Goal: Use online tool/utility: Utilize a website feature to perform a specific function

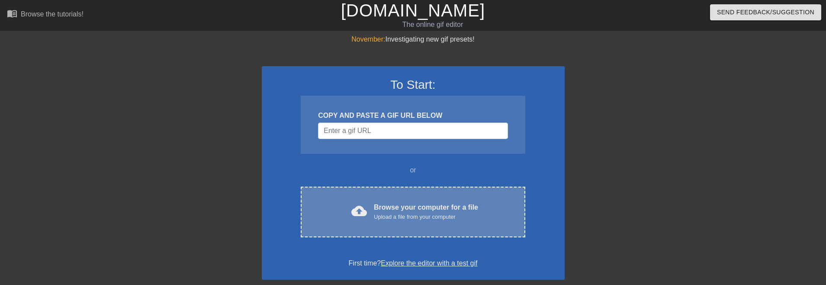
click at [394, 229] on div "cloud_upload Browse your computer for a file Upload a file from your computer C…" at bounding box center [413, 211] width 224 height 51
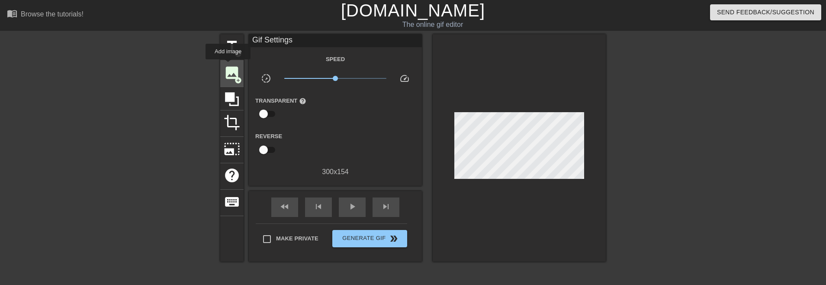
click at [228, 65] on span "image" at bounding box center [232, 72] width 16 height 16
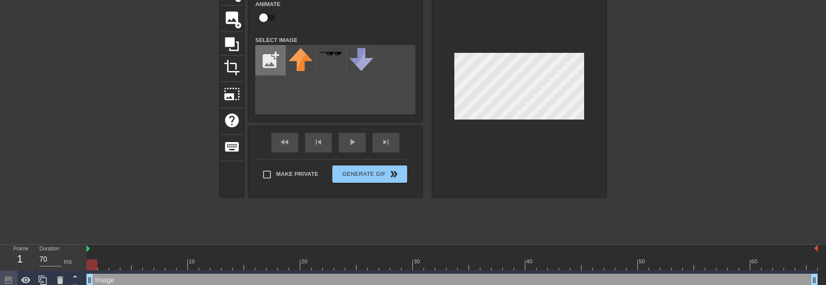
scroll to position [62, 0]
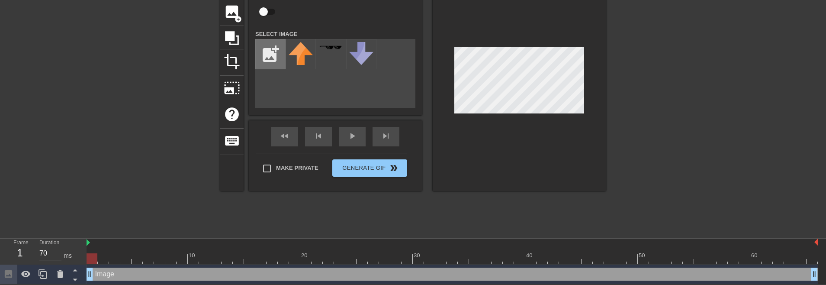
click at [274, 52] on input "file" at bounding box center [270, 53] width 29 height 29
type input "C:\fakepath\233087.jpg"
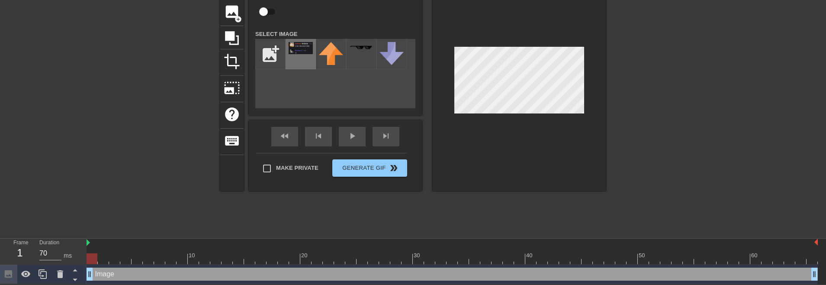
click at [300, 50] on img at bounding box center [301, 48] width 24 height 12
click at [530, 35] on div at bounding box center [519, 82] width 173 height 218
click at [159, 70] on div at bounding box center [145, 103] width 130 height 260
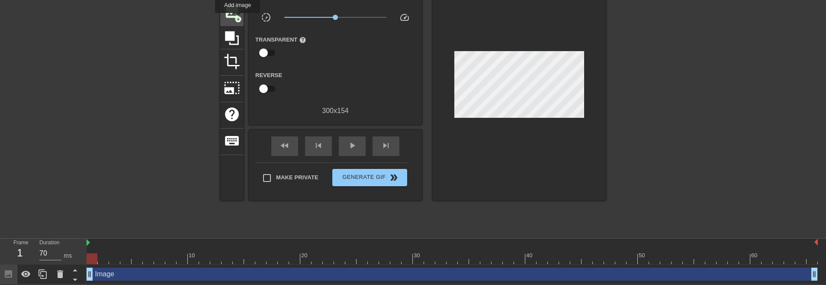
click at [235, 13] on span "image" at bounding box center [232, 11] width 16 height 16
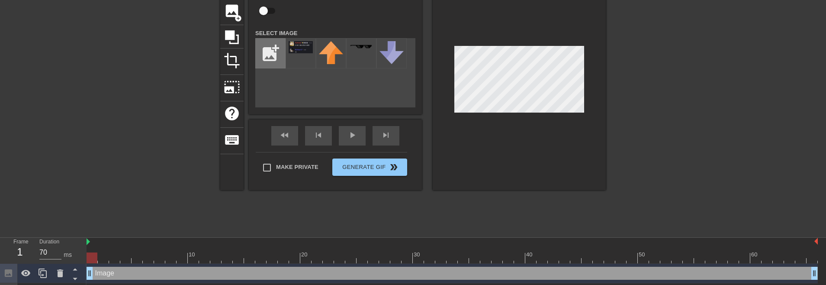
click at [271, 55] on input "file" at bounding box center [270, 52] width 29 height 29
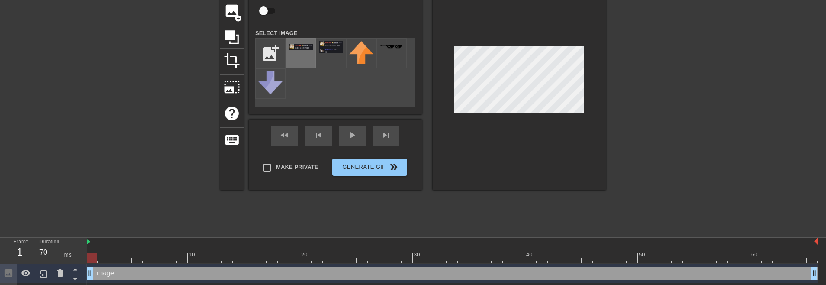
click at [298, 53] on div at bounding box center [300, 53] width 30 height 30
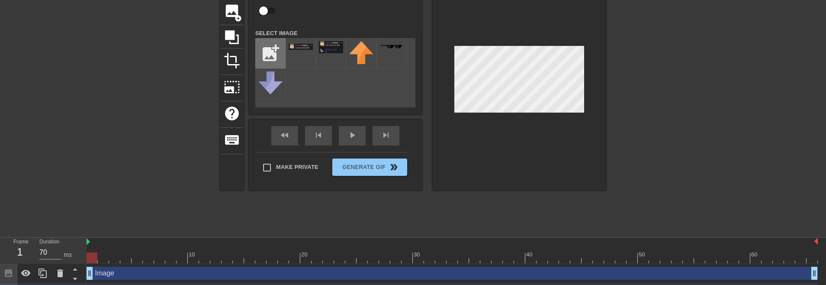
click at [272, 54] on input "file" at bounding box center [270, 52] width 29 height 29
click at [267, 52] on input "file" at bounding box center [270, 52] width 29 height 29
type input "C:\fakepath\2.png"
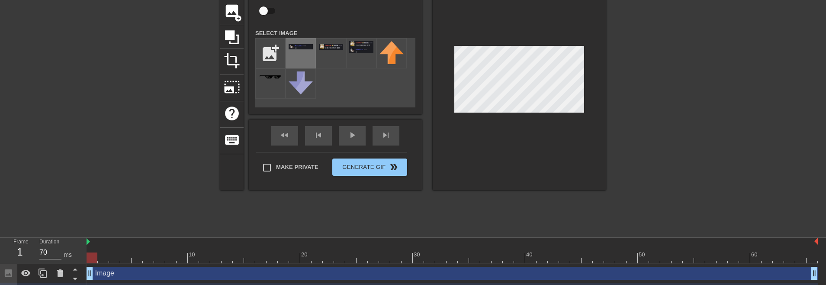
click at [304, 54] on div at bounding box center [300, 53] width 30 height 30
click at [484, 114] on div at bounding box center [519, 81] width 173 height 218
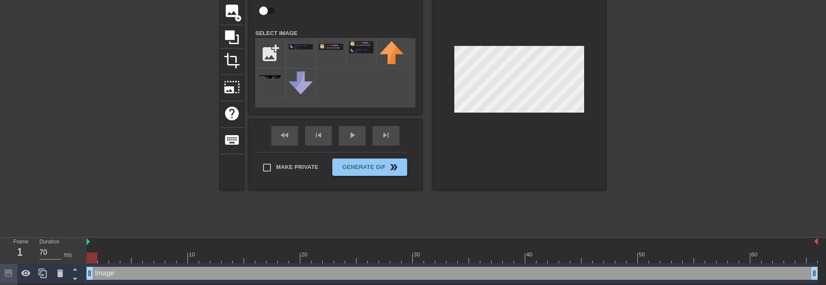
click at [496, 41] on div at bounding box center [519, 81] width 173 height 218
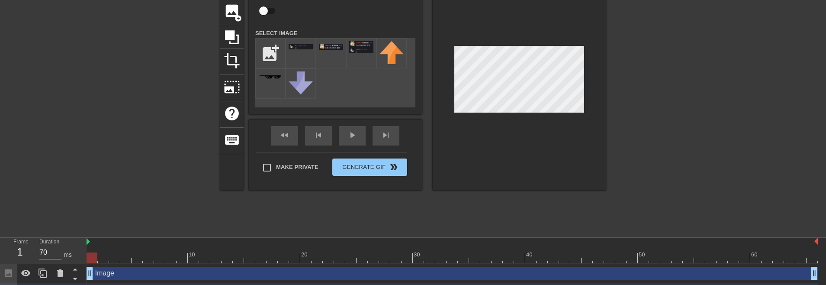
click at [507, 138] on div at bounding box center [519, 81] width 173 height 218
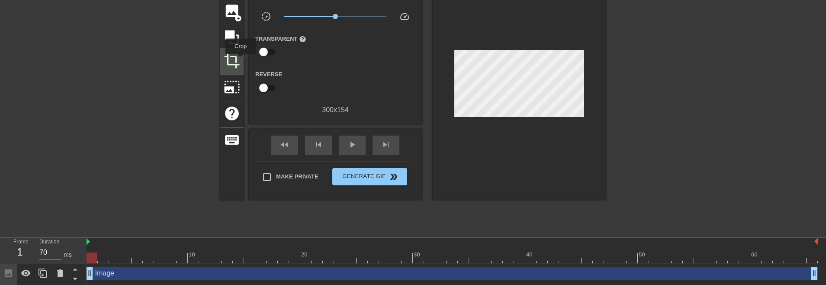
click at [234, 61] on span "crop" at bounding box center [232, 60] width 16 height 16
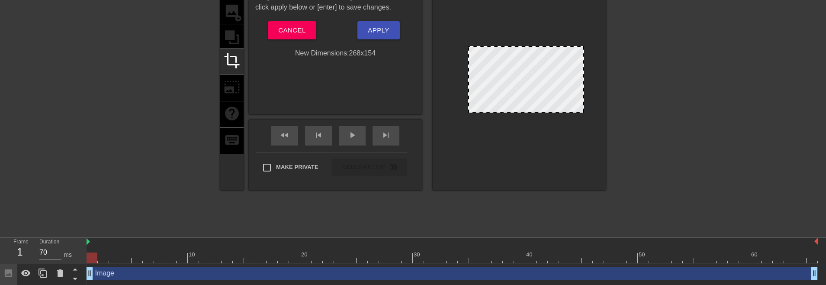
drag, startPoint x: 455, startPoint y: 46, endPoint x: 468, endPoint y: 46, distance: 13.8
click at [468, 46] on div at bounding box center [469, 46] width 9 height 9
click at [584, 48] on div at bounding box center [519, 81] width 173 height 218
drag, startPoint x: 583, startPoint y: 48, endPoint x: 553, endPoint y: 48, distance: 29.4
click at [529, 103] on div at bounding box center [511, 79] width 87 height 67
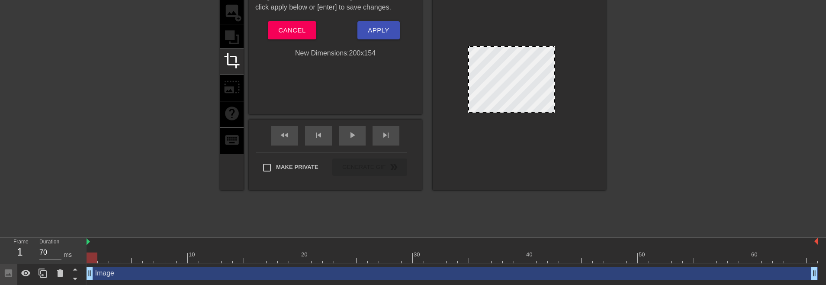
click at [231, 27] on div "title add_circle image add_circle crop photo_size_select_large help keyboard" at bounding box center [231, 81] width 23 height 218
click at [358, 29] on button "Apply" at bounding box center [378, 30] width 42 height 18
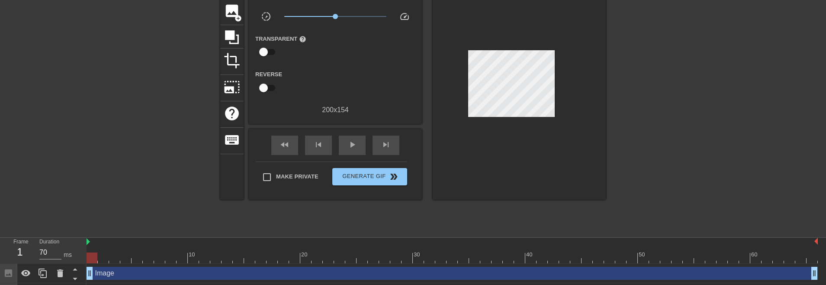
click at [506, 133] on div at bounding box center [519, 85] width 173 height 227
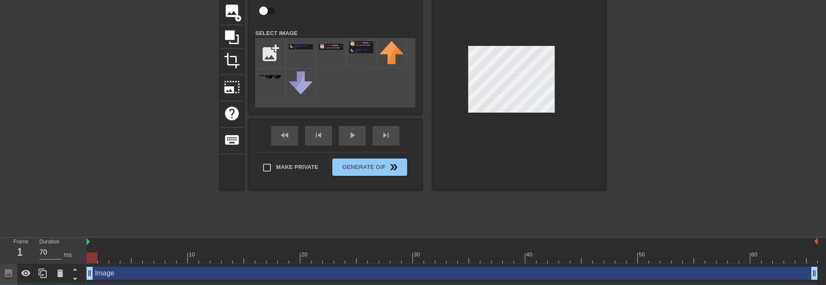
click at [526, 143] on div at bounding box center [519, 81] width 173 height 218
click at [530, 137] on div at bounding box center [519, 81] width 173 height 218
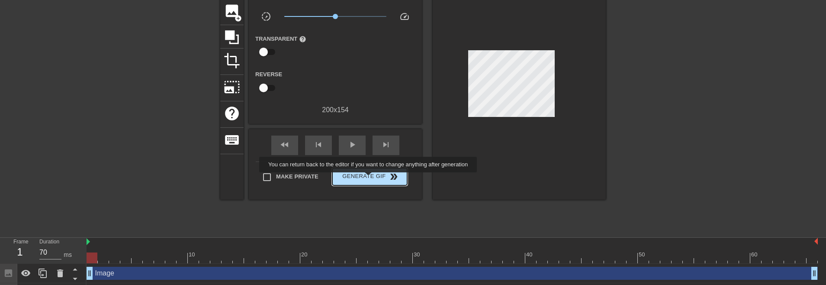
click at [369, 178] on span "Generate Gif double_arrow" at bounding box center [370, 176] width 68 height 10
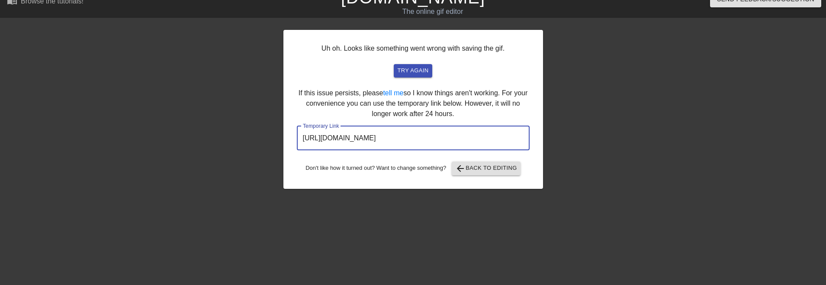
drag, startPoint x: 481, startPoint y: 140, endPoint x: 259, endPoint y: 135, distance: 222.8
click at [259, 135] on div "Uh oh. Looks like something went wrong with saving the gif. try again If this i…" at bounding box center [413, 151] width 826 height 260
